Goal: Task Accomplishment & Management: Manage account settings

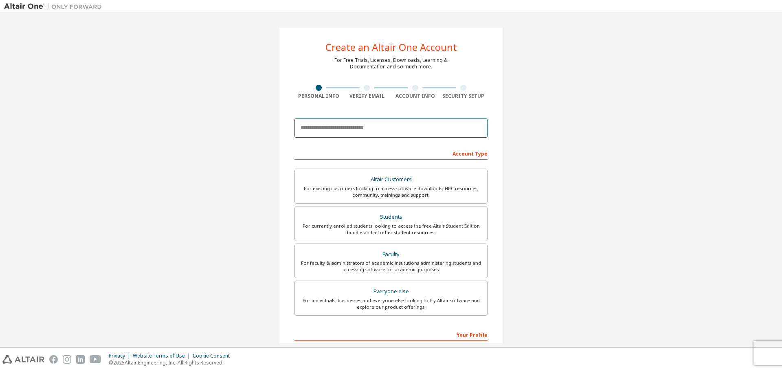
click at [378, 129] on input "email" at bounding box center [390, 128] width 193 height 20
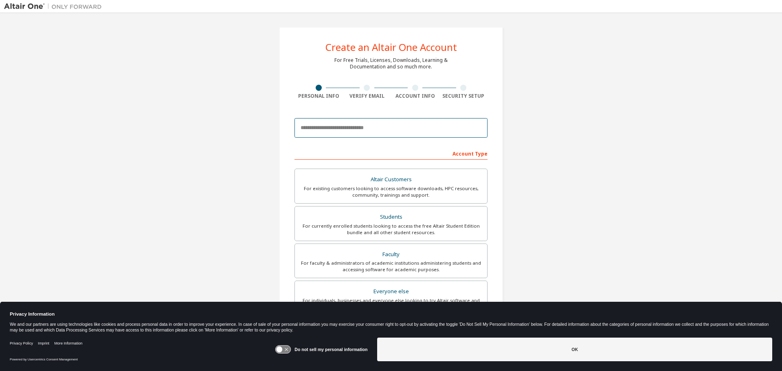
click at [378, 128] on input "email" at bounding box center [390, 128] width 193 height 20
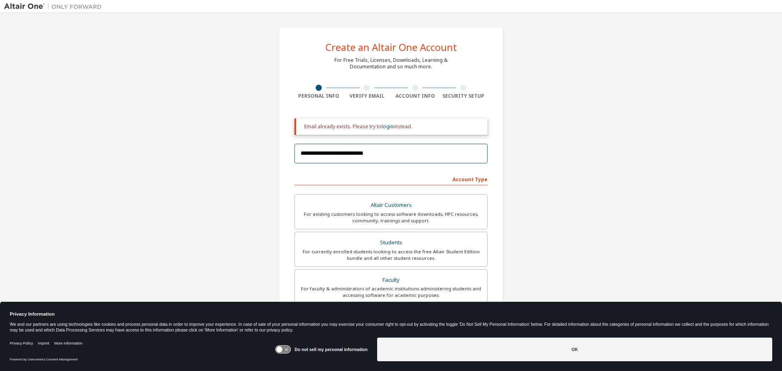
type input "**********"
click at [386, 124] on link "login" at bounding box center [388, 126] width 12 height 7
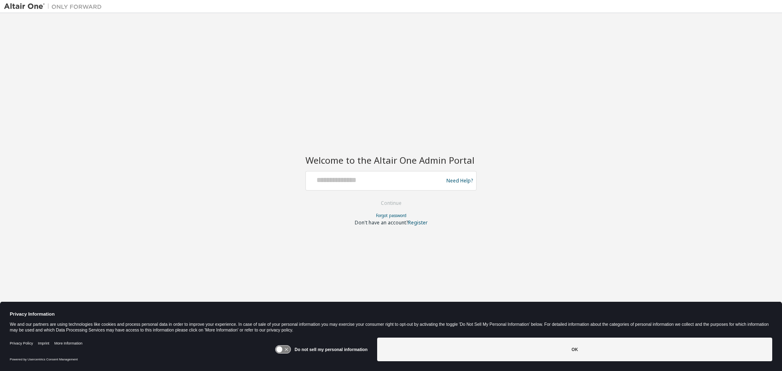
click at [400, 186] on div at bounding box center [375, 180] width 133 height 15
click at [524, 199] on div "Welcome to the Altair One Admin Portal Need Help? Please make sure that you pro…" at bounding box center [391, 180] width 774 height 326
click at [333, 186] on div at bounding box center [375, 180] width 133 height 15
click at [336, 182] on input "text" at bounding box center [375, 179] width 133 height 12
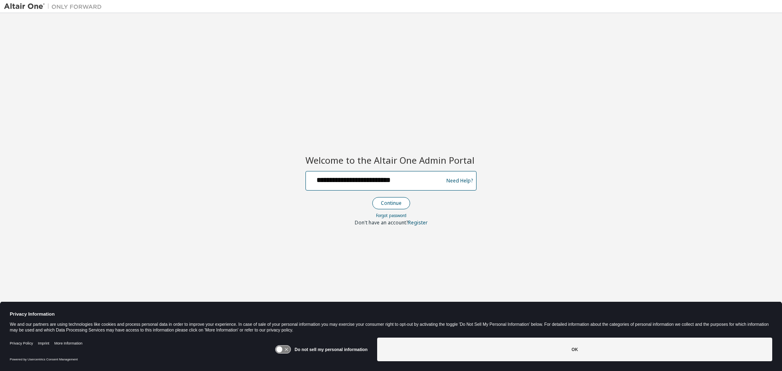
type input "**********"
click at [388, 200] on button "Continue" at bounding box center [391, 203] width 38 height 12
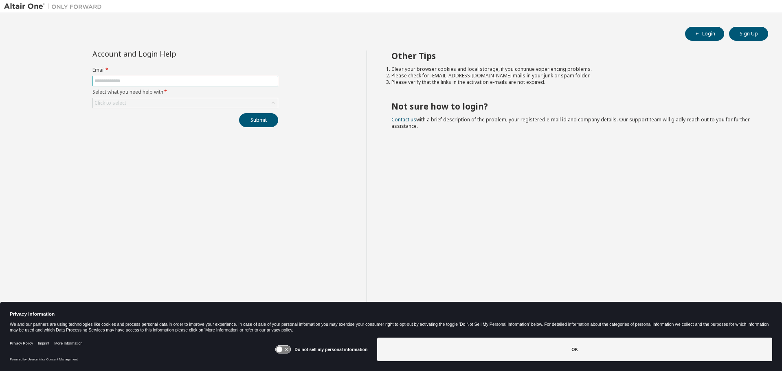
click at [133, 78] on input "text" at bounding box center [185, 81] width 182 height 7
type input "**********"
click at [165, 103] on div "Click to select" at bounding box center [185, 103] width 185 height 10
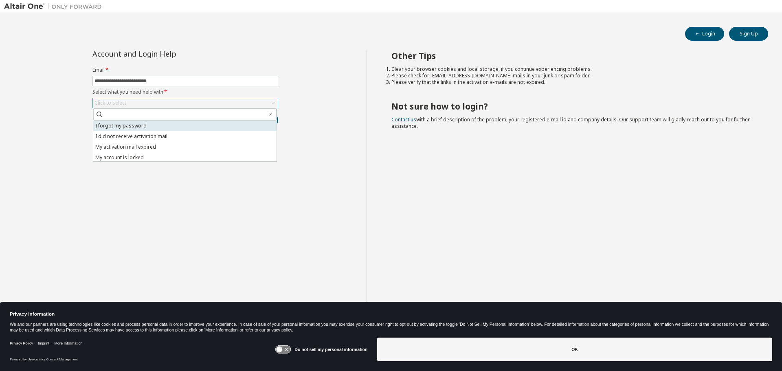
click at [135, 124] on li "I forgot my password" at bounding box center [184, 126] width 183 height 11
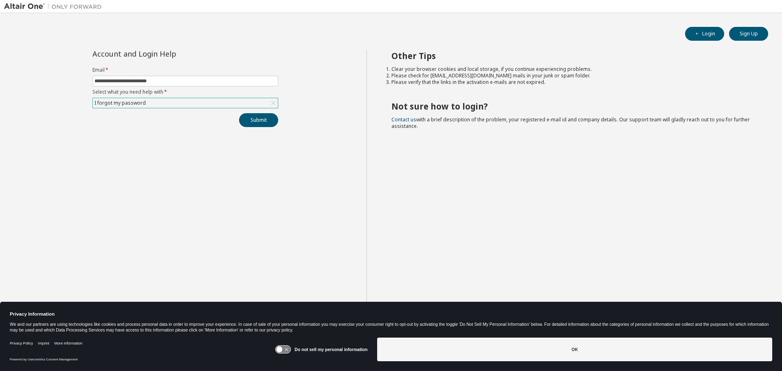
click at [149, 103] on div "I forgot my password" at bounding box center [185, 103] width 185 height 10
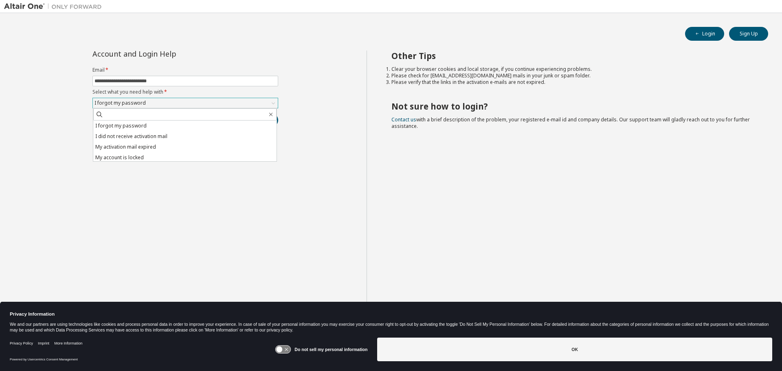
click at [149, 103] on div "I forgot my password" at bounding box center [185, 103] width 185 height 10
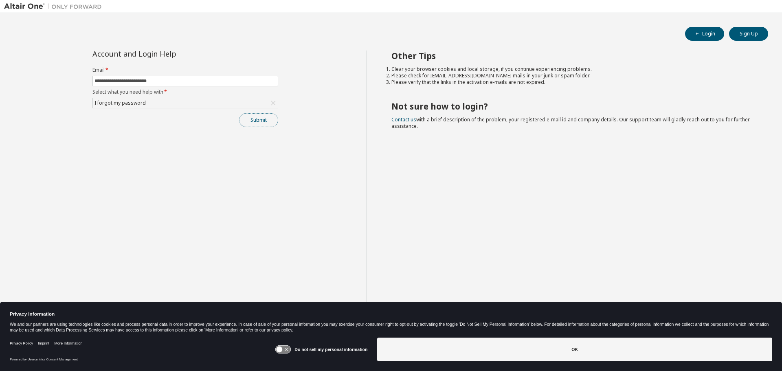
click at [262, 122] on button "Submit" at bounding box center [258, 120] width 39 height 14
